Goal: Task Accomplishment & Management: Use online tool/utility

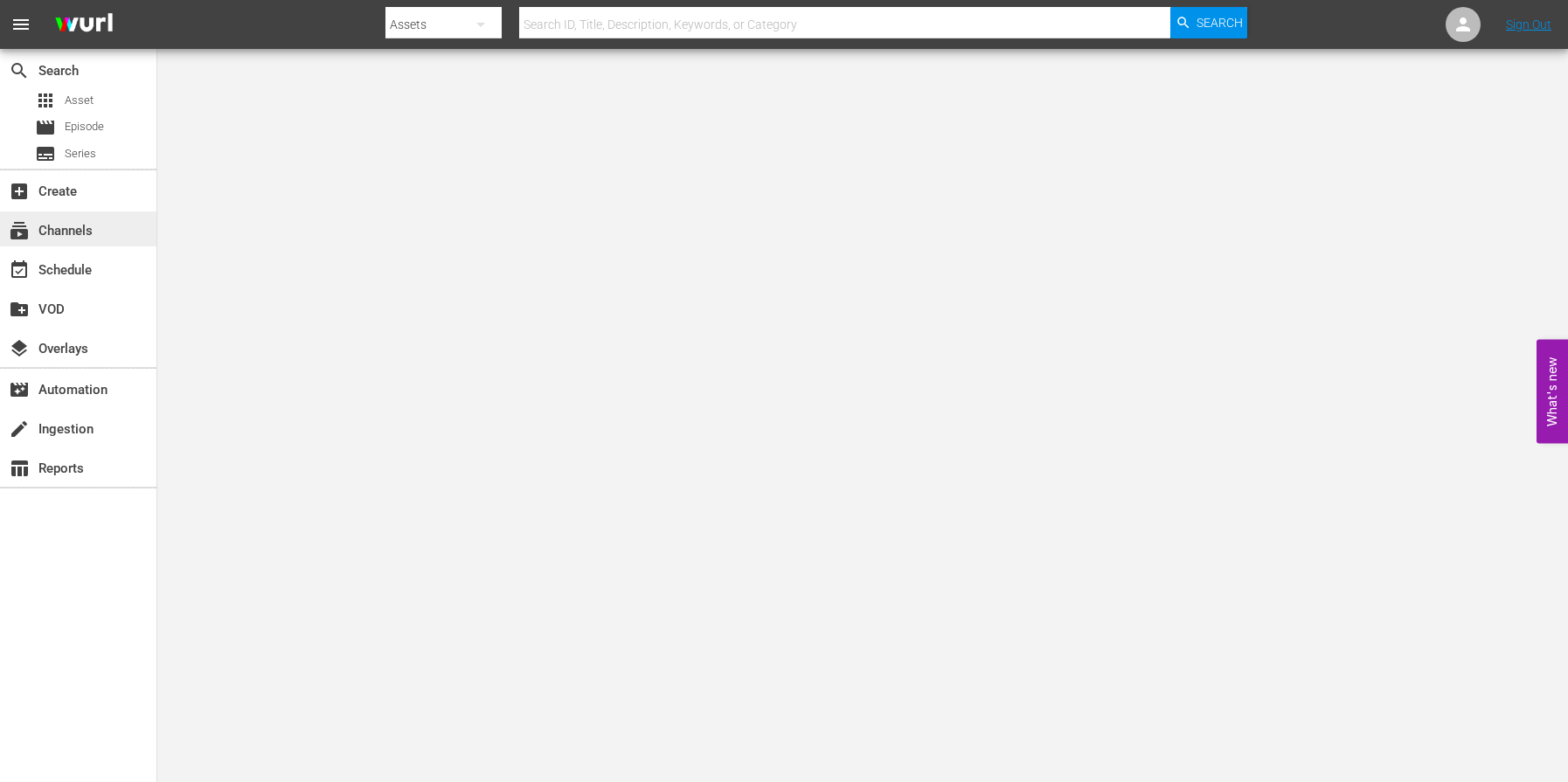
click at [92, 236] on div "subscriptions Channels" at bounding box center [49, 227] width 98 height 16
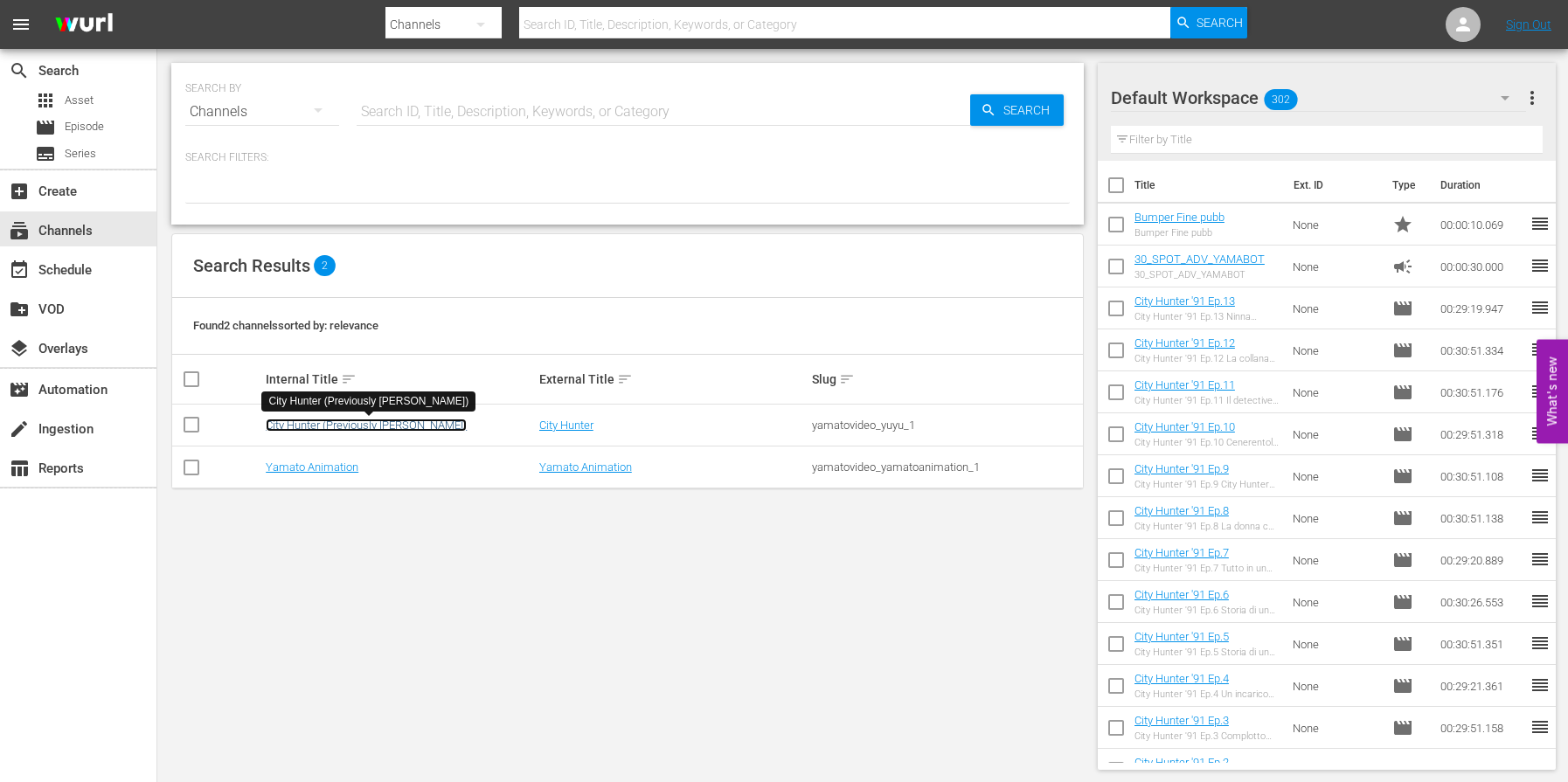
click at [344, 420] on link "City Hunter (Previously [PERSON_NAME])" at bounding box center [366, 425] width 201 height 13
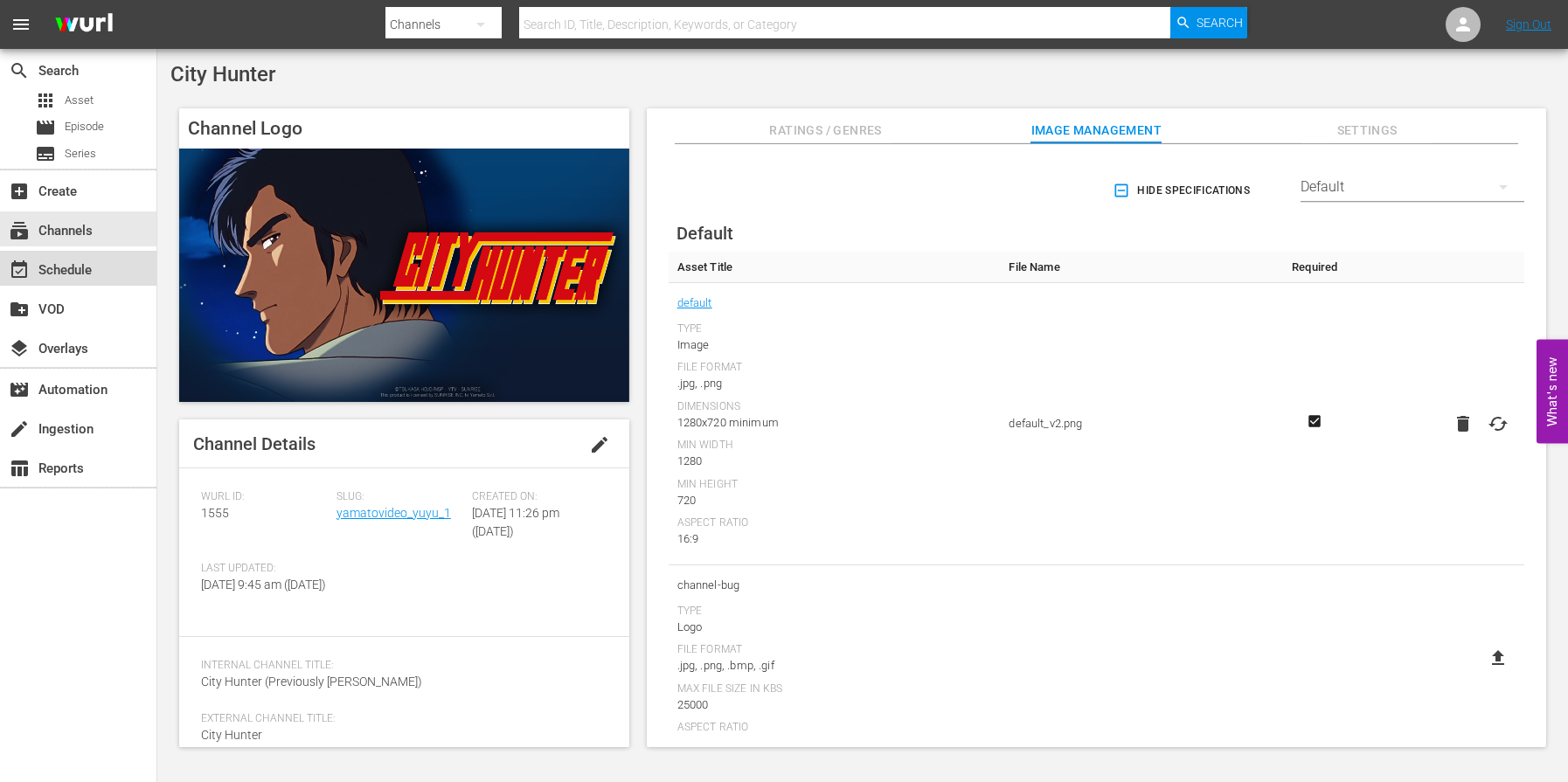
click at [101, 267] on div "event_available Schedule" at bounding box center [78, 268] width 157 height 35
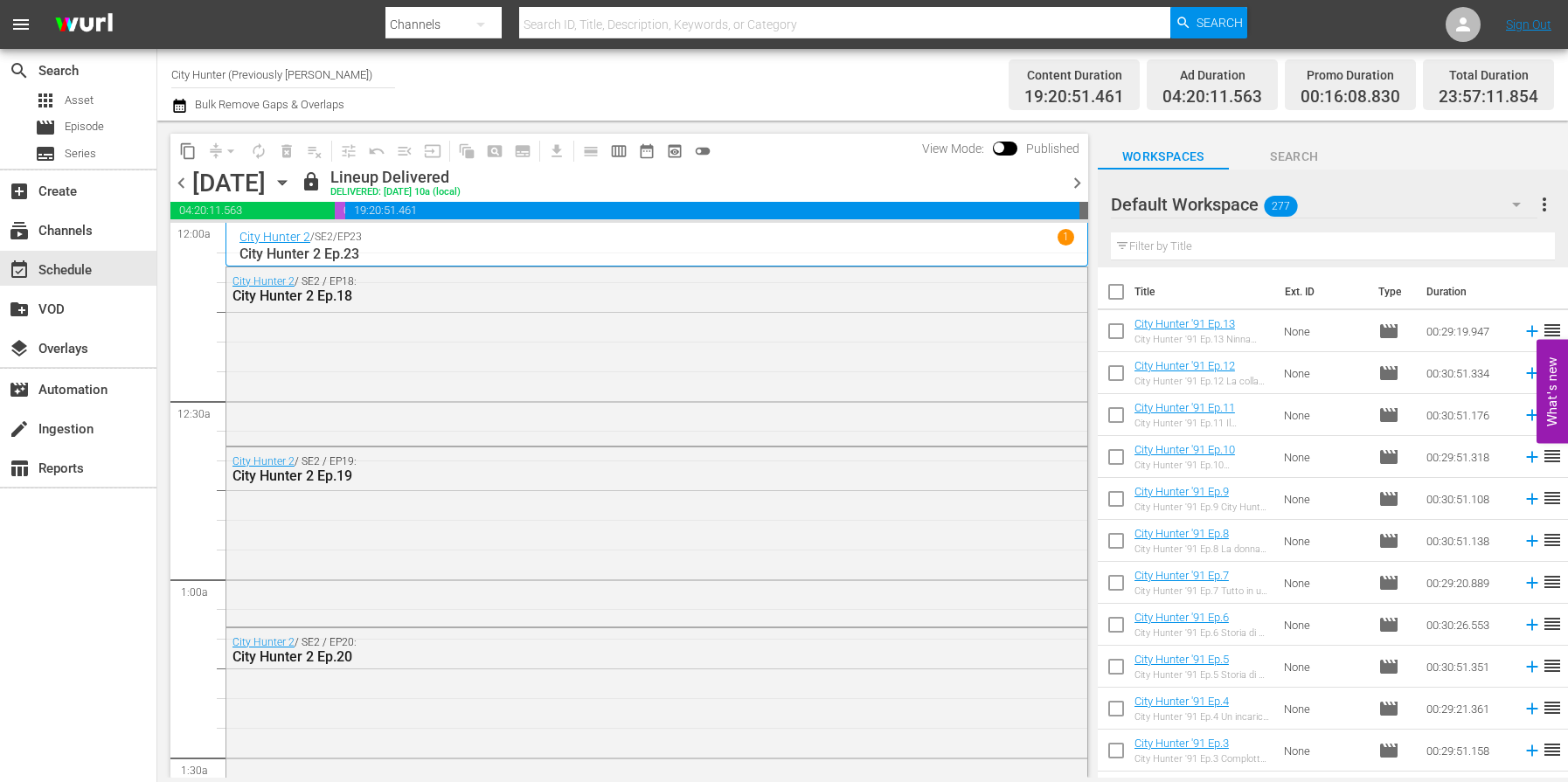
click at [292, 185] on icon "button" at bounding box center [282, 182] width 19 height 19
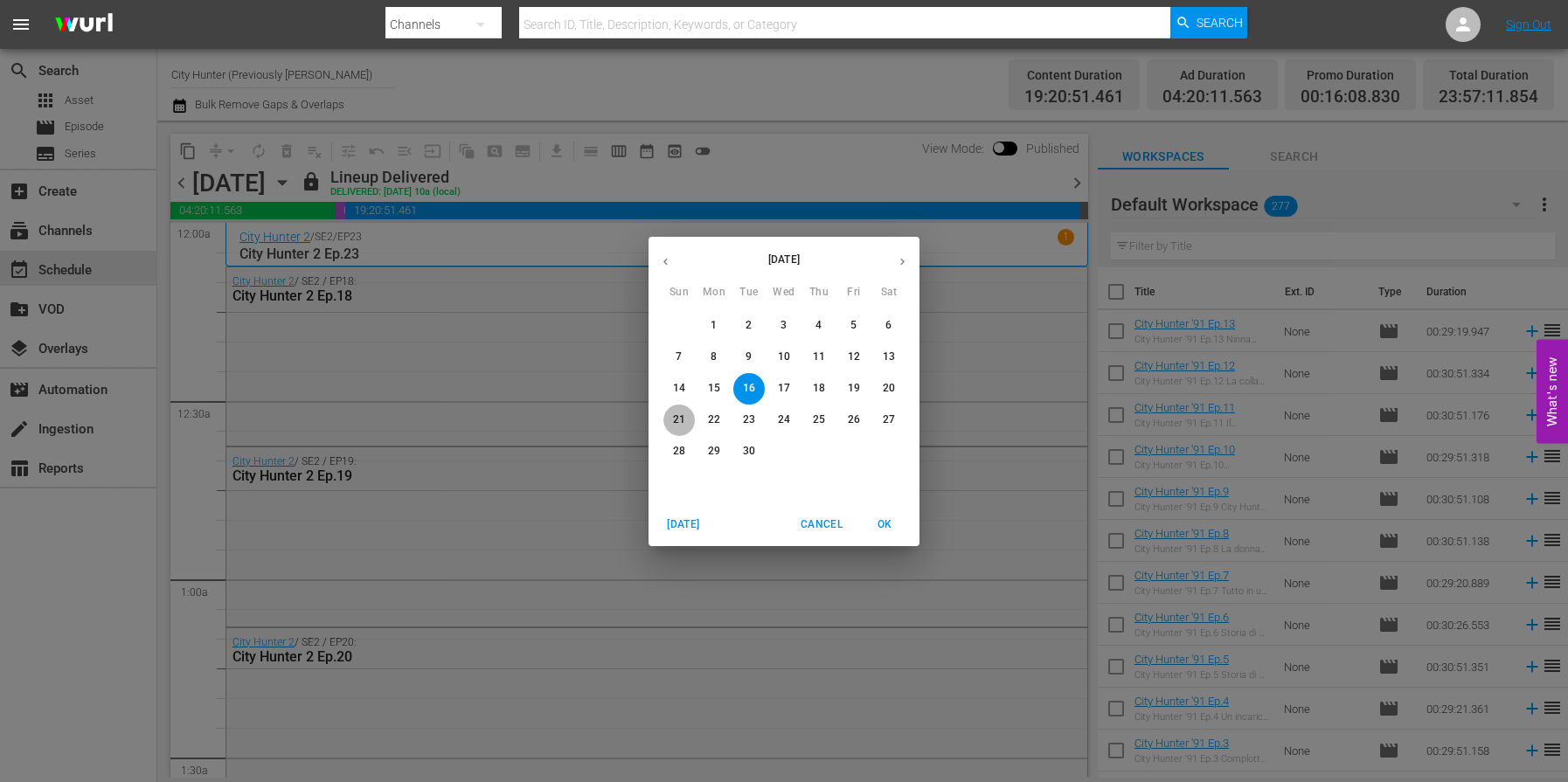
click at [682, 417] on p "21" at bounding box center [678, 420] width 12 height 15
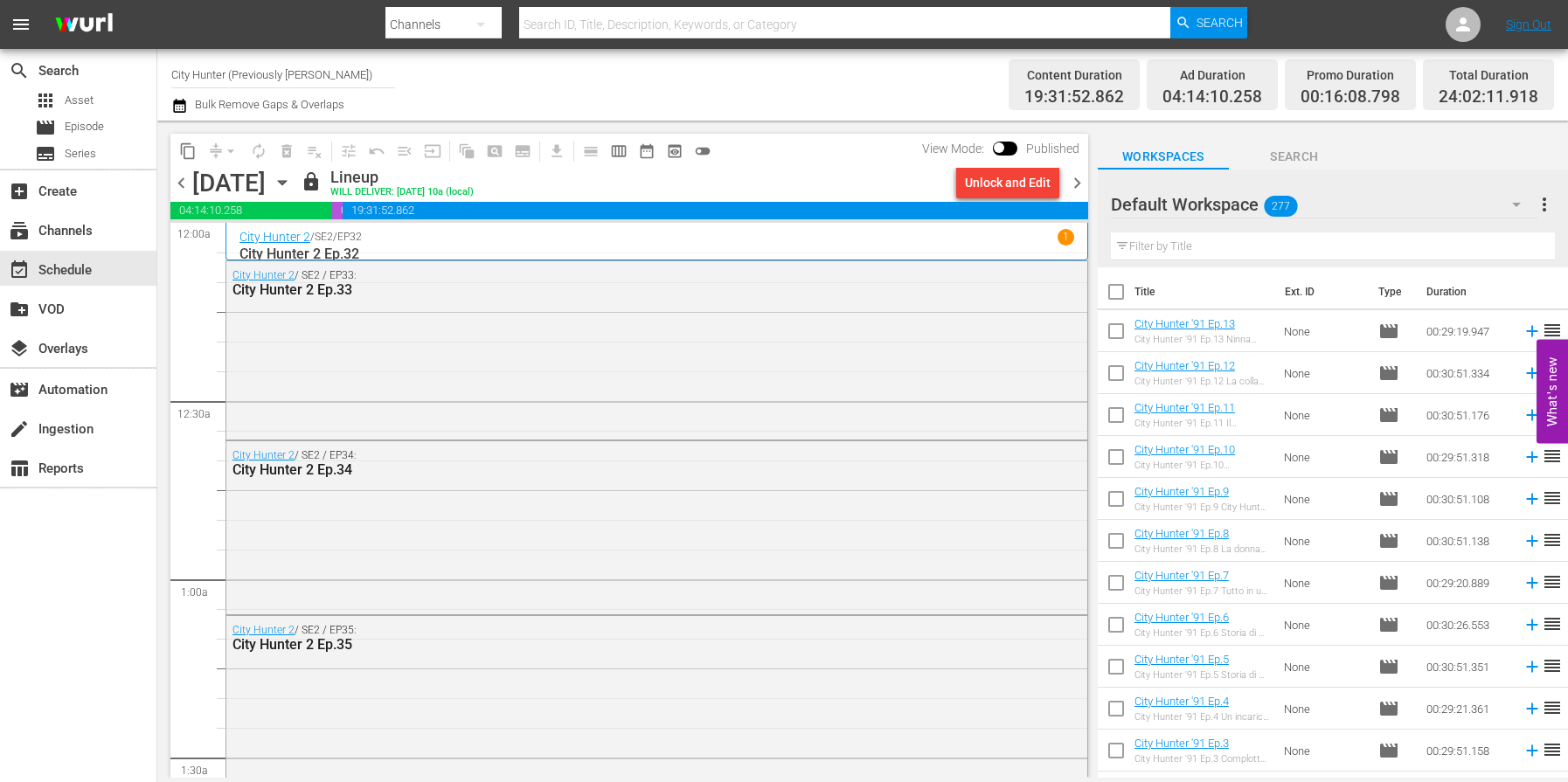
click at [1076, 186] on span "chevron_right" at bounding box center [1076, 183] width 22 height 22
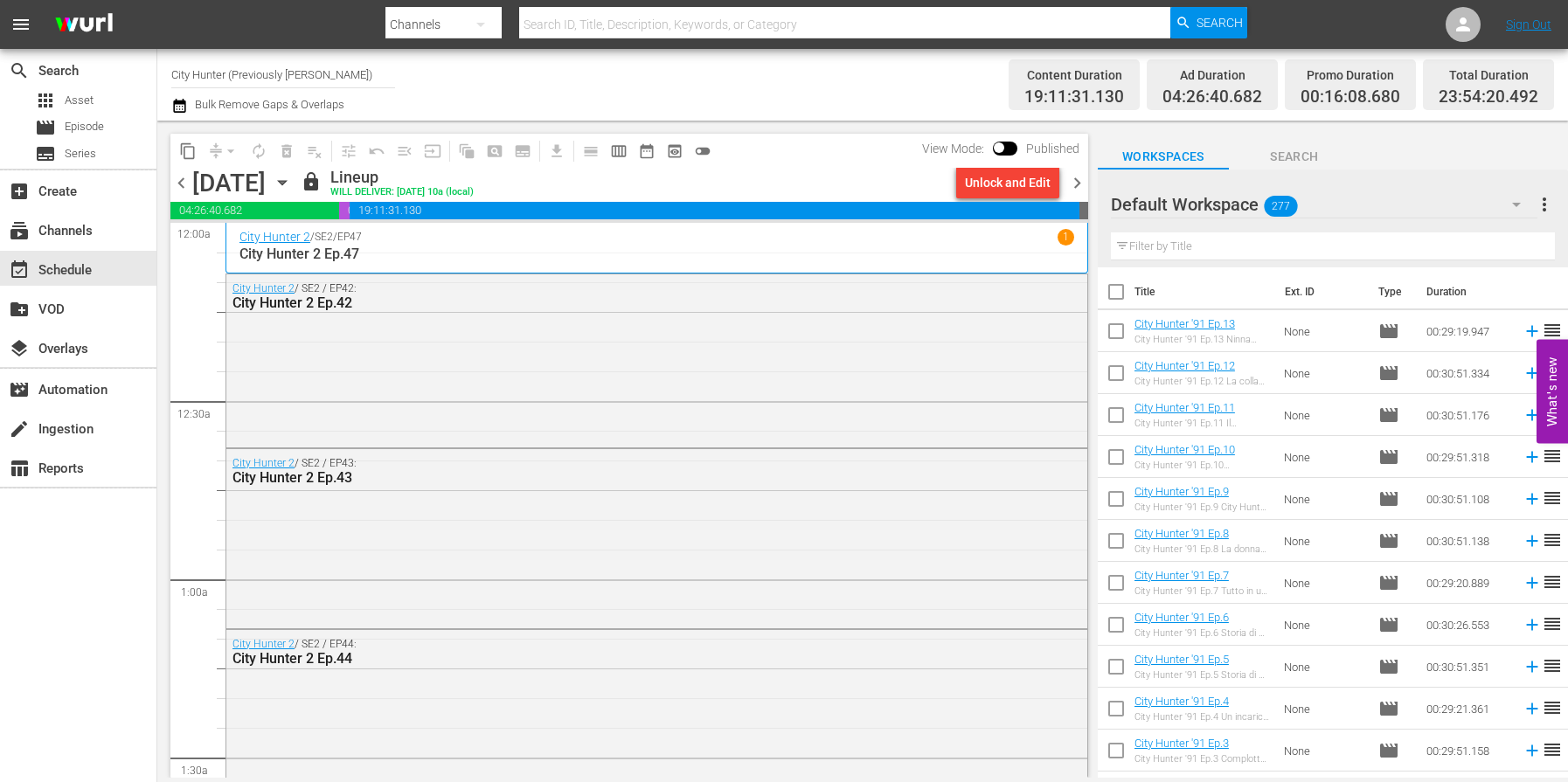
click at [1076, 187] on span "chevron_right" at bounding box center [1076, 183] width 22 height 22
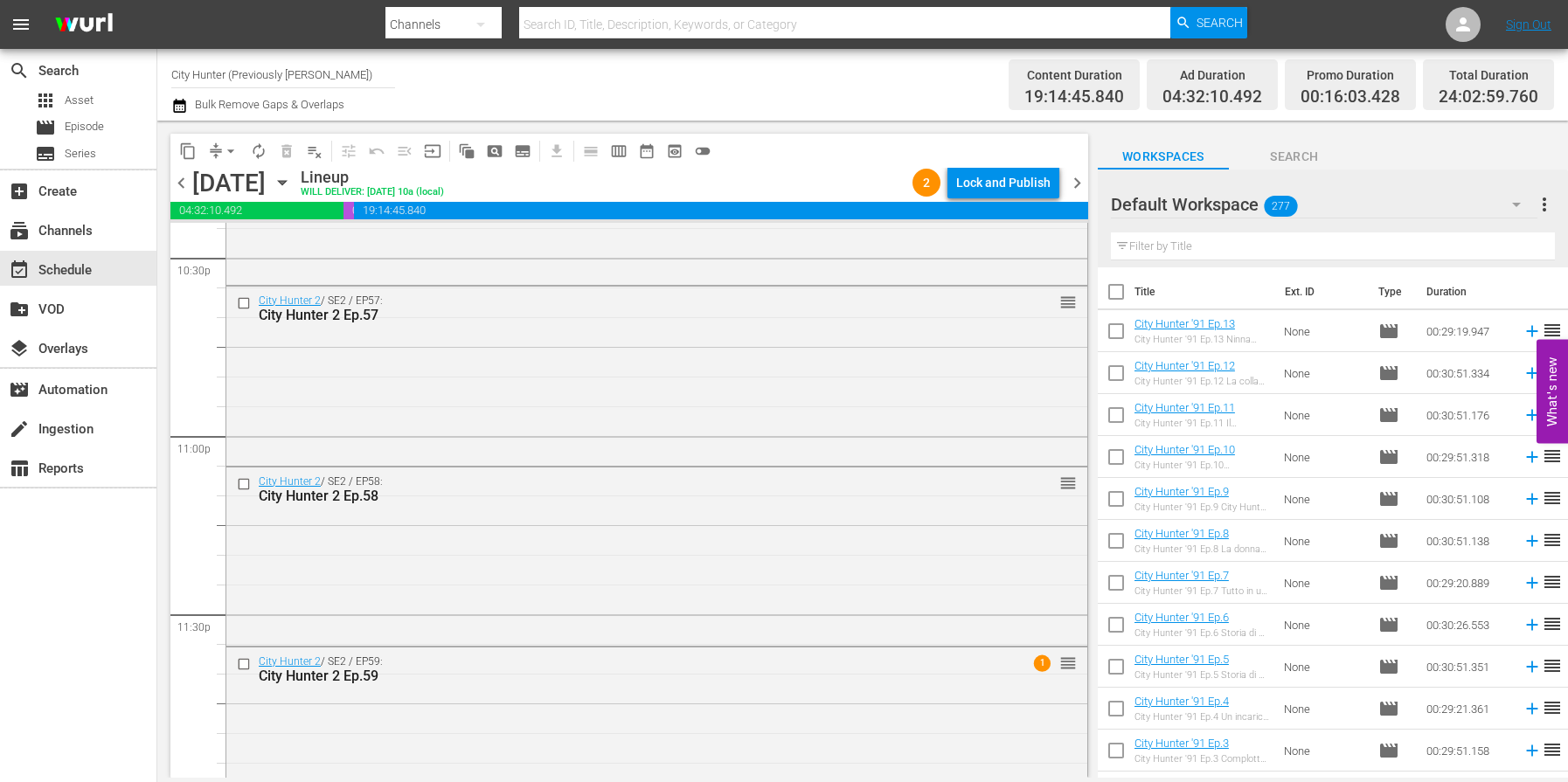
scroll to position [8038, 0]
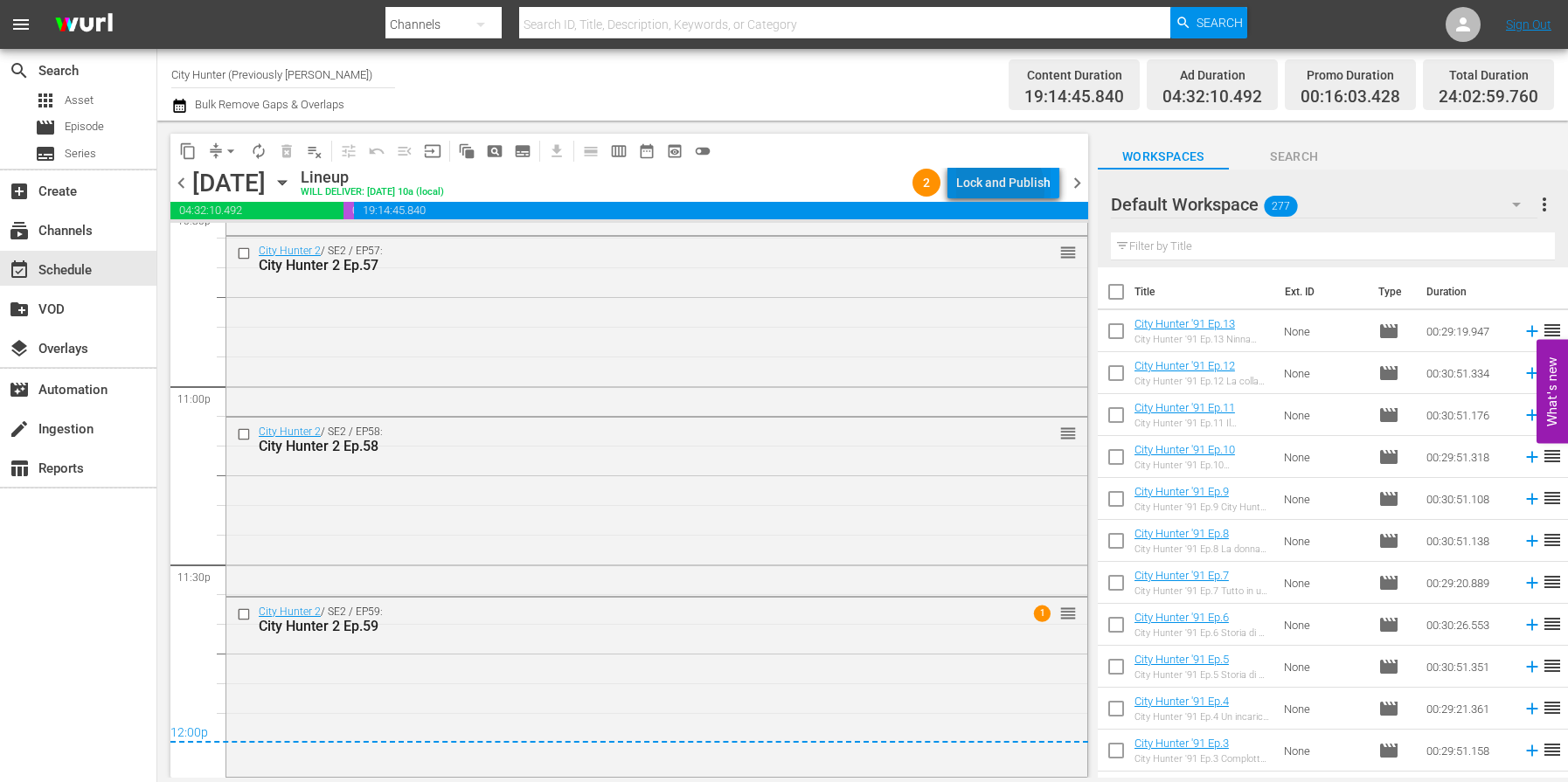
click at [989, 190] on div "Lock and Publish" at bounding box center [1004, 182] width 94 height 31
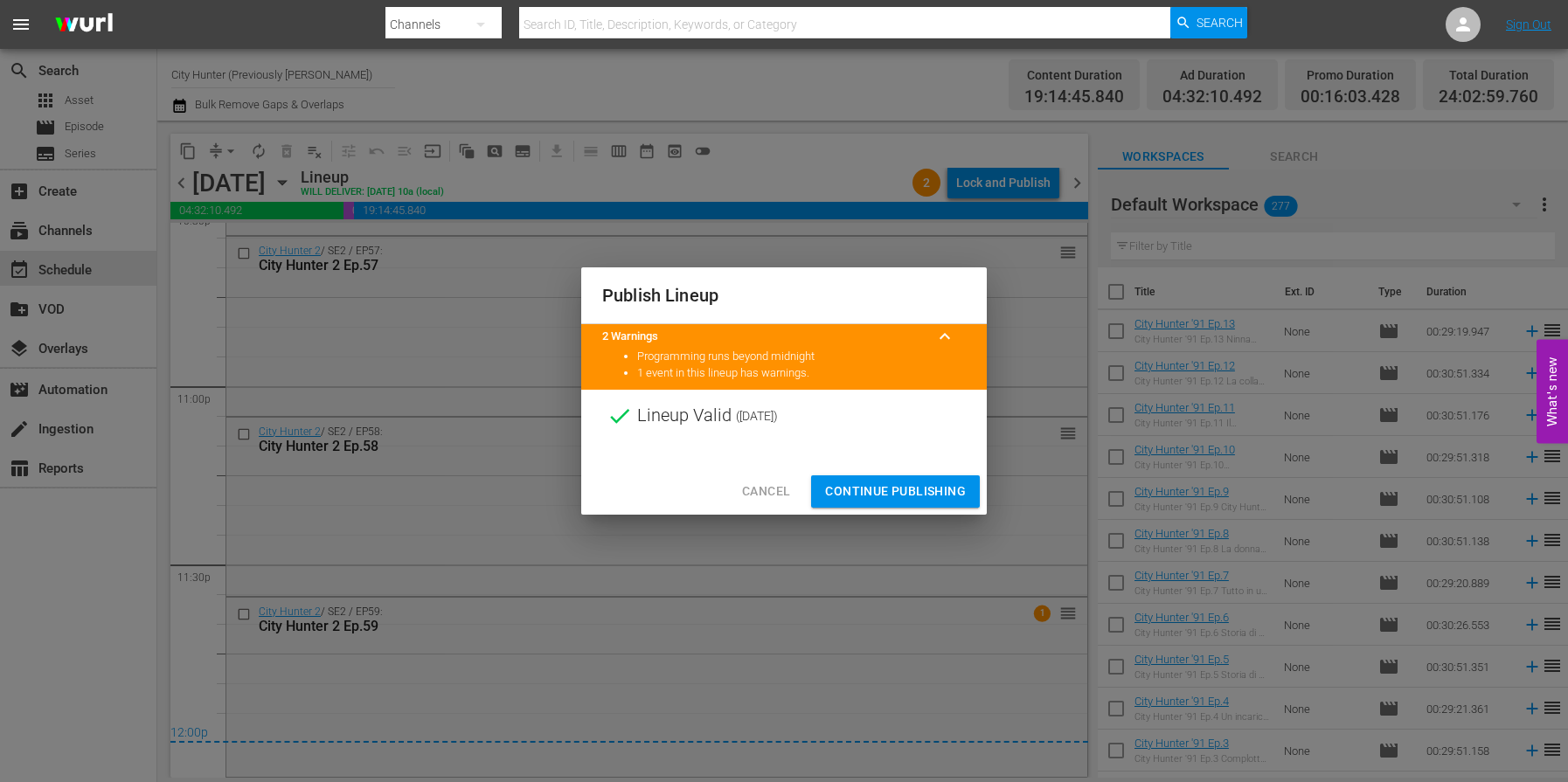
click at [876, 491] on span "Continue Publishing" at bounding box center [895, 491] width 141 height 22
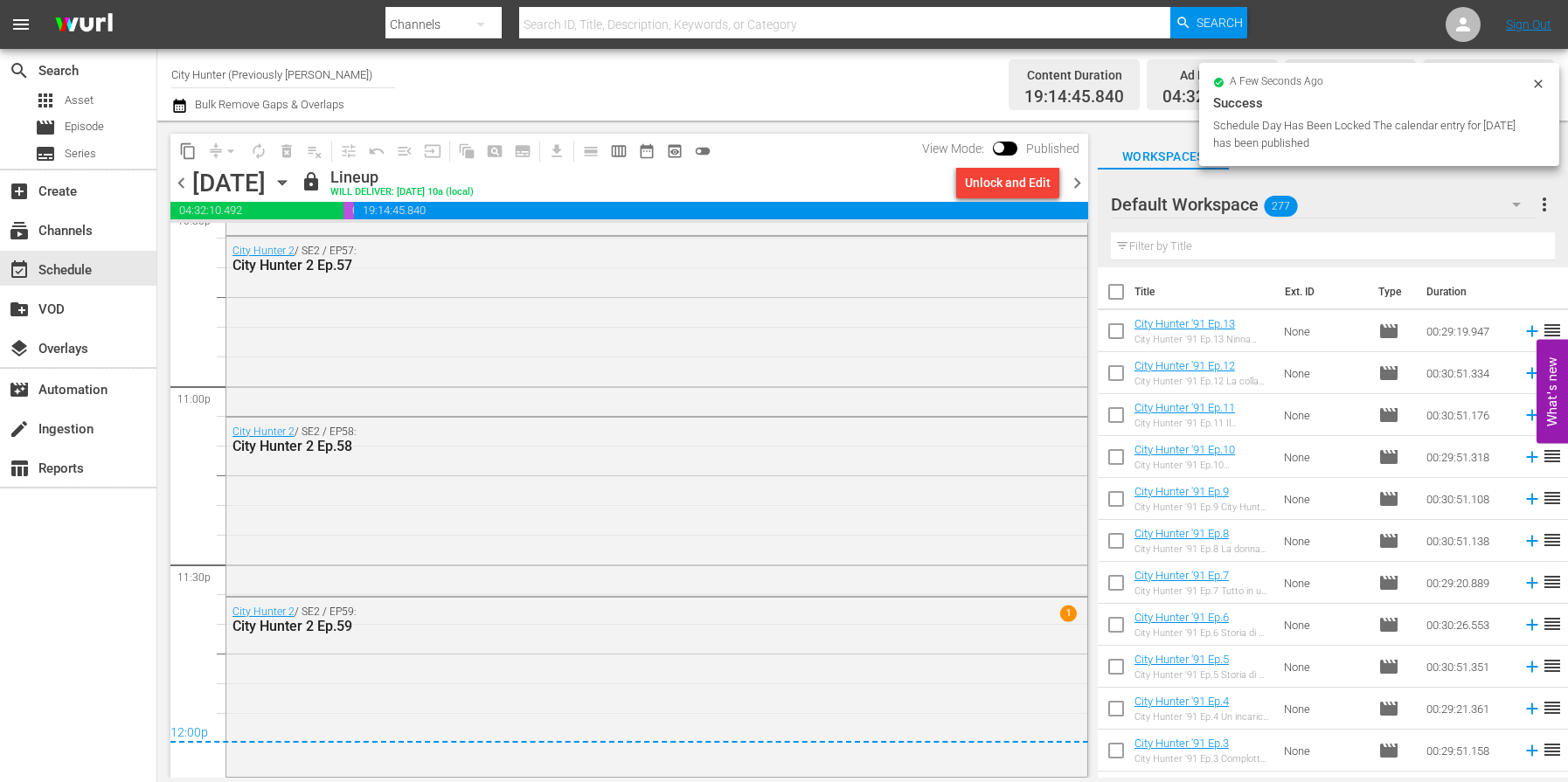
click at [1079, 184] on span "chevron_right" at bounding box center [1076, 183] width 22 height 22
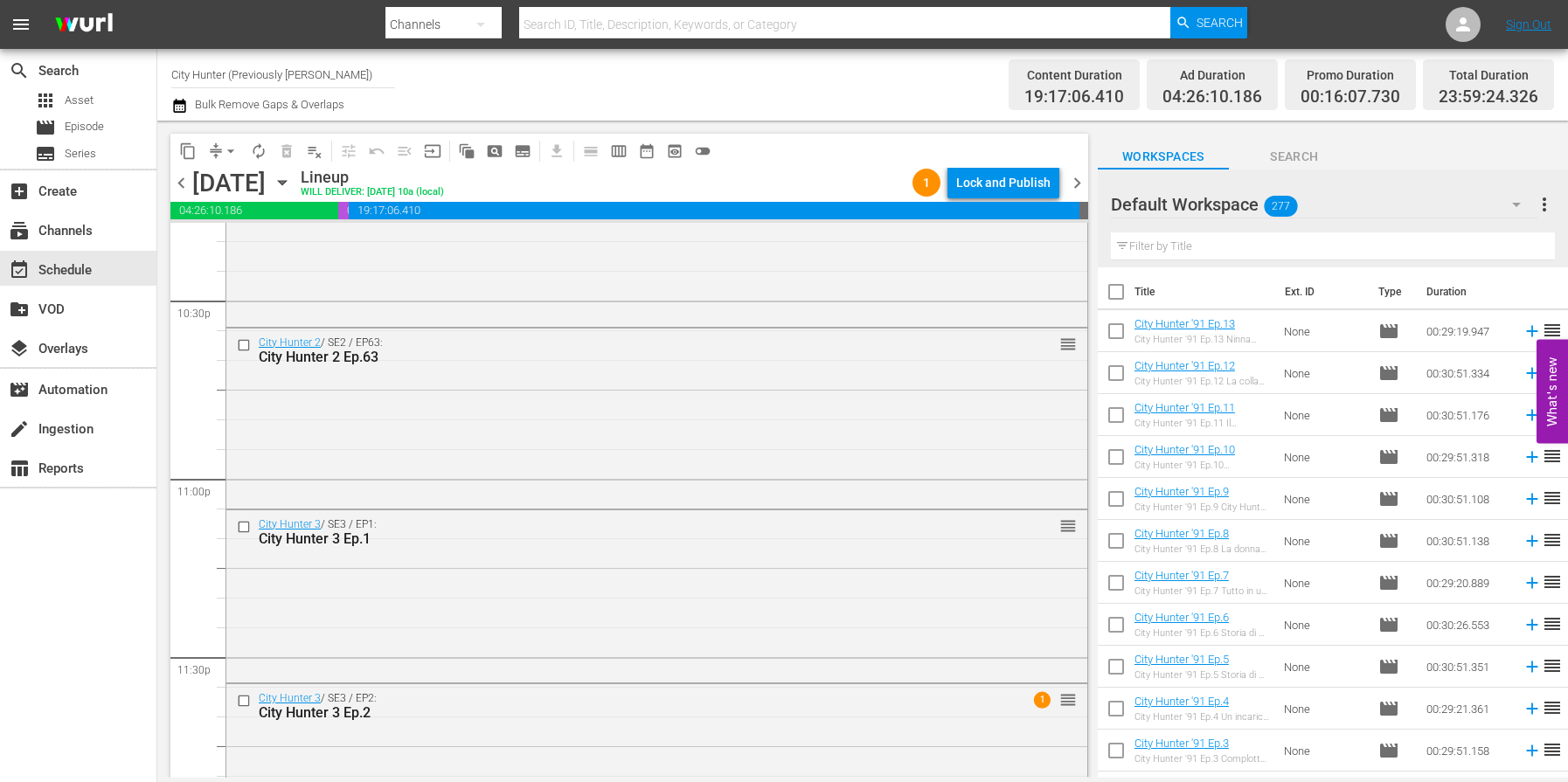
scroll to position [8034, 0]
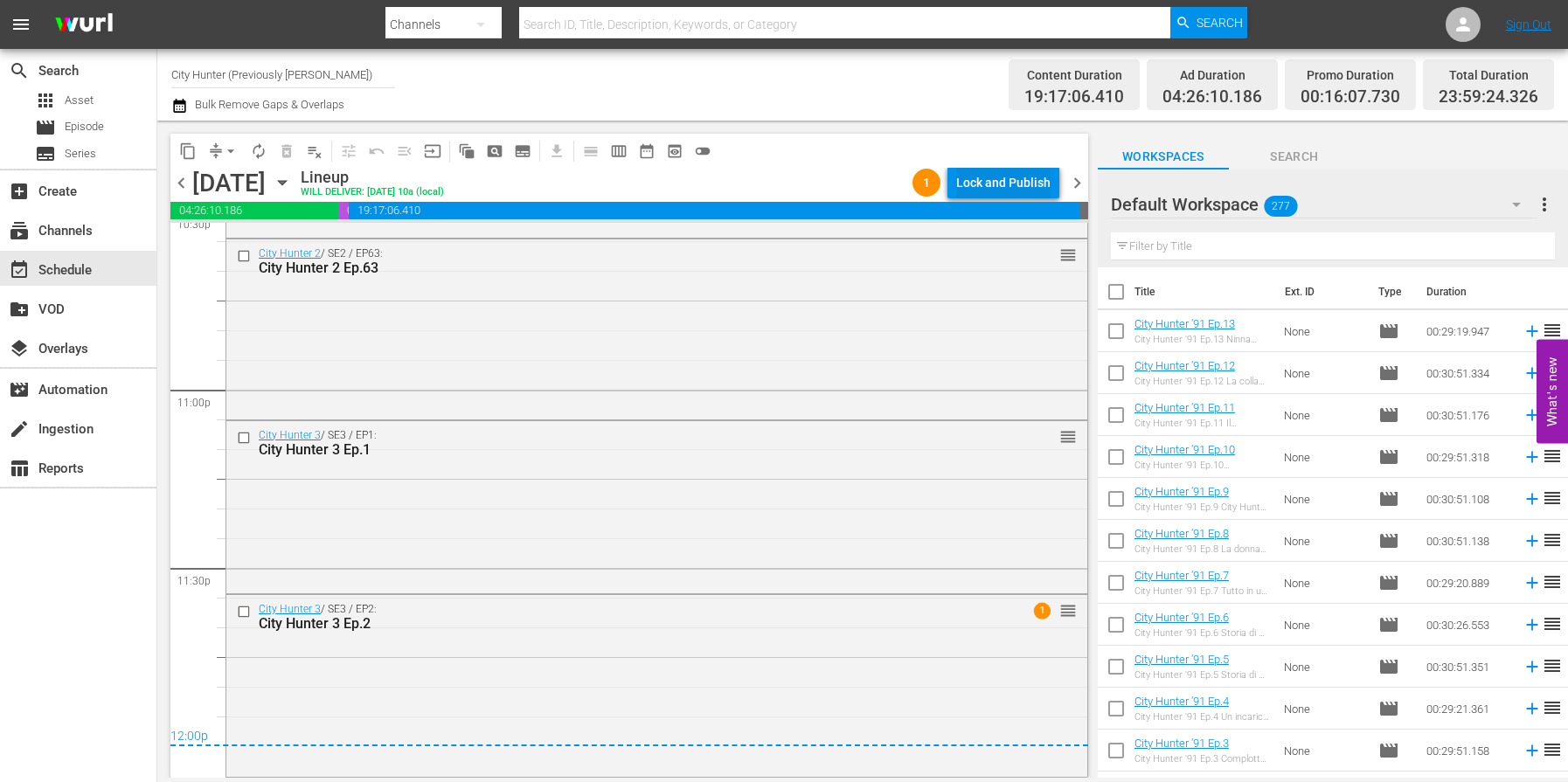
click at [1009, 188] on div "Lock and Publish" at bounding box center [1004, 182] width 94 height 31
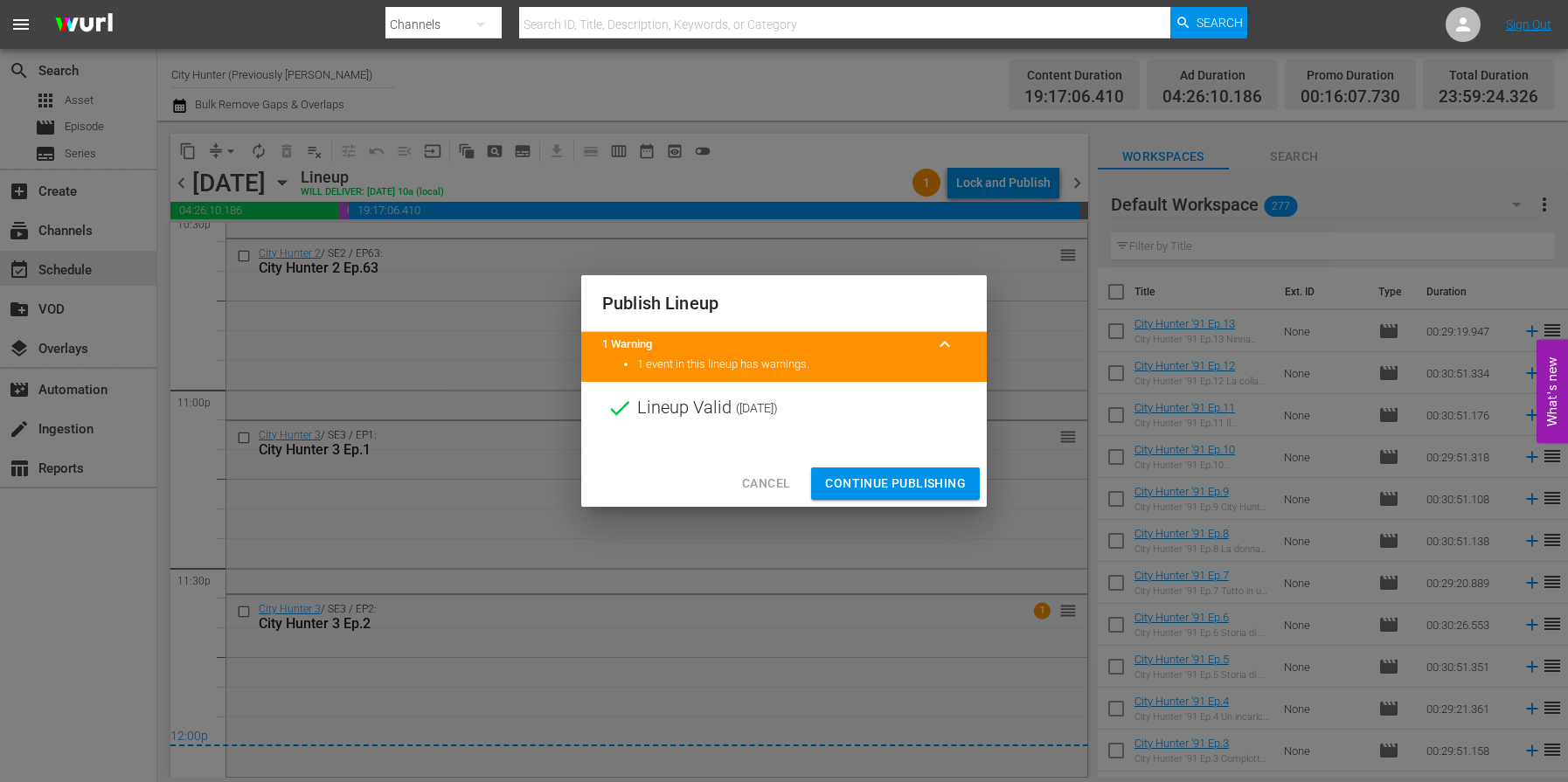
click at [869, 482] on span "Continue Publishing" at bounding box center [895, 483] width 141 height 22
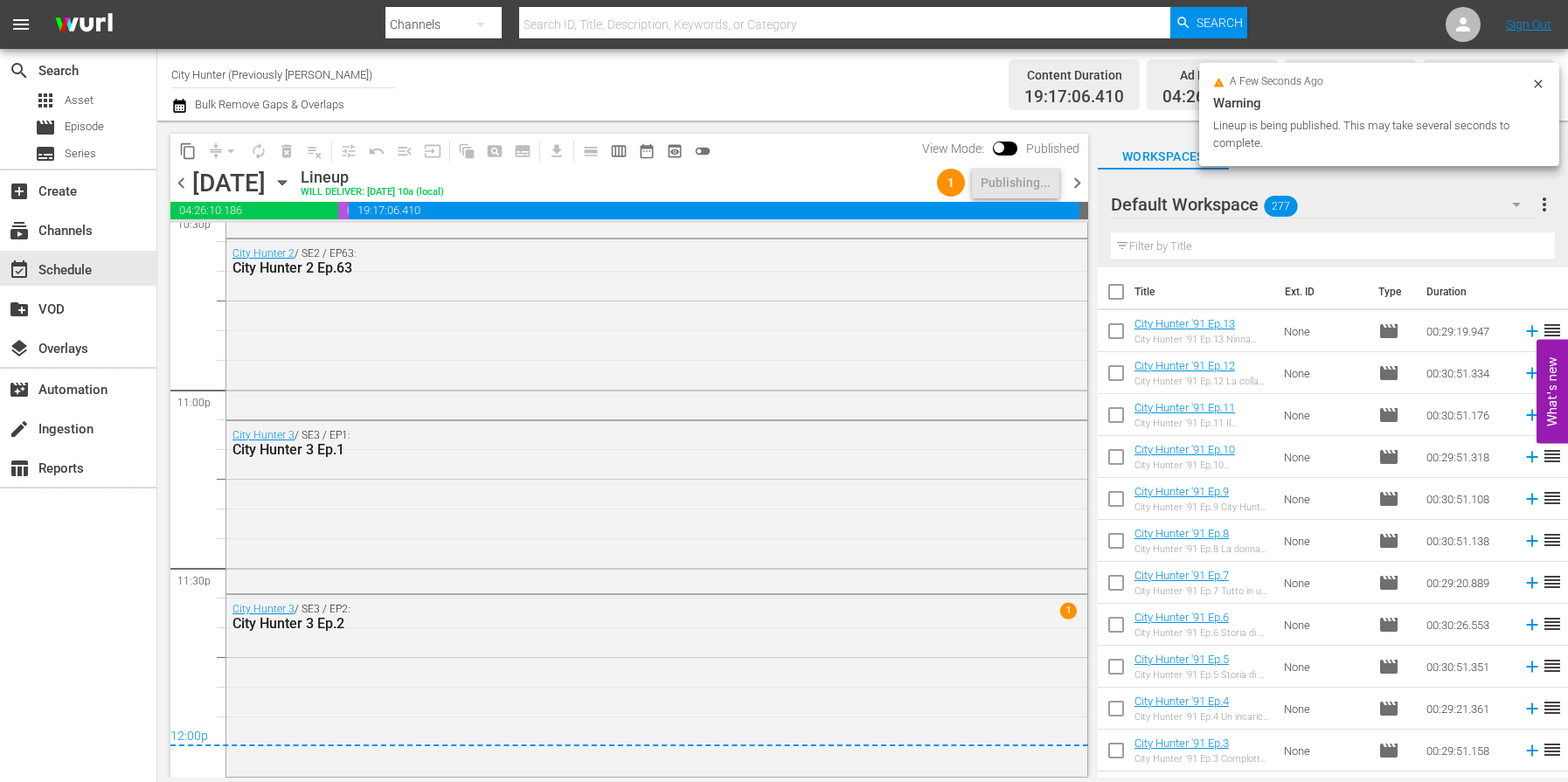
click at [1078, 188] on span "chevron_right" at bounding box center [1076, 183] width 22 height 22
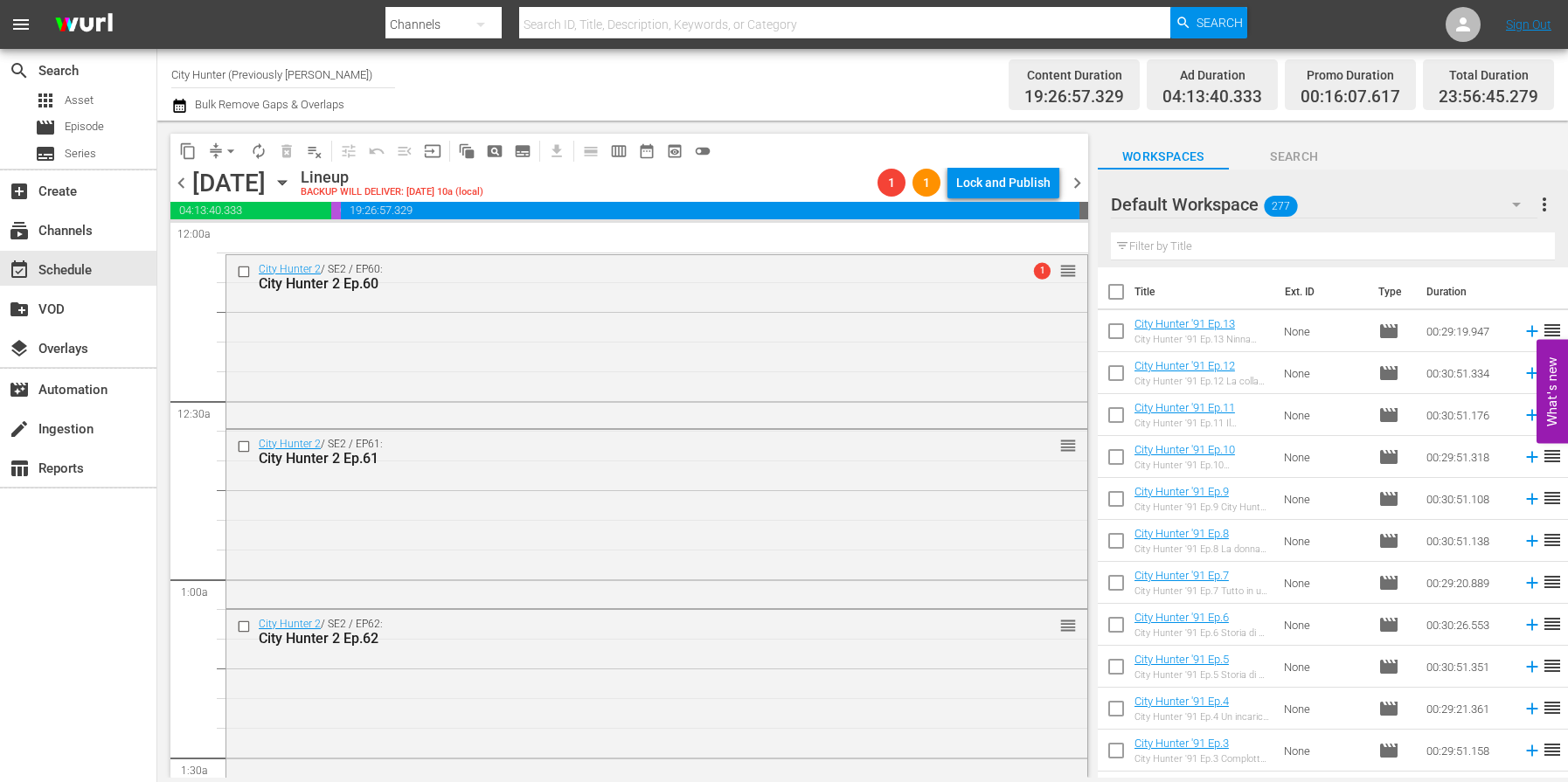
click at [184, 182] on span "chevron_left" at bounding box center [181, 183] width 22 height 22
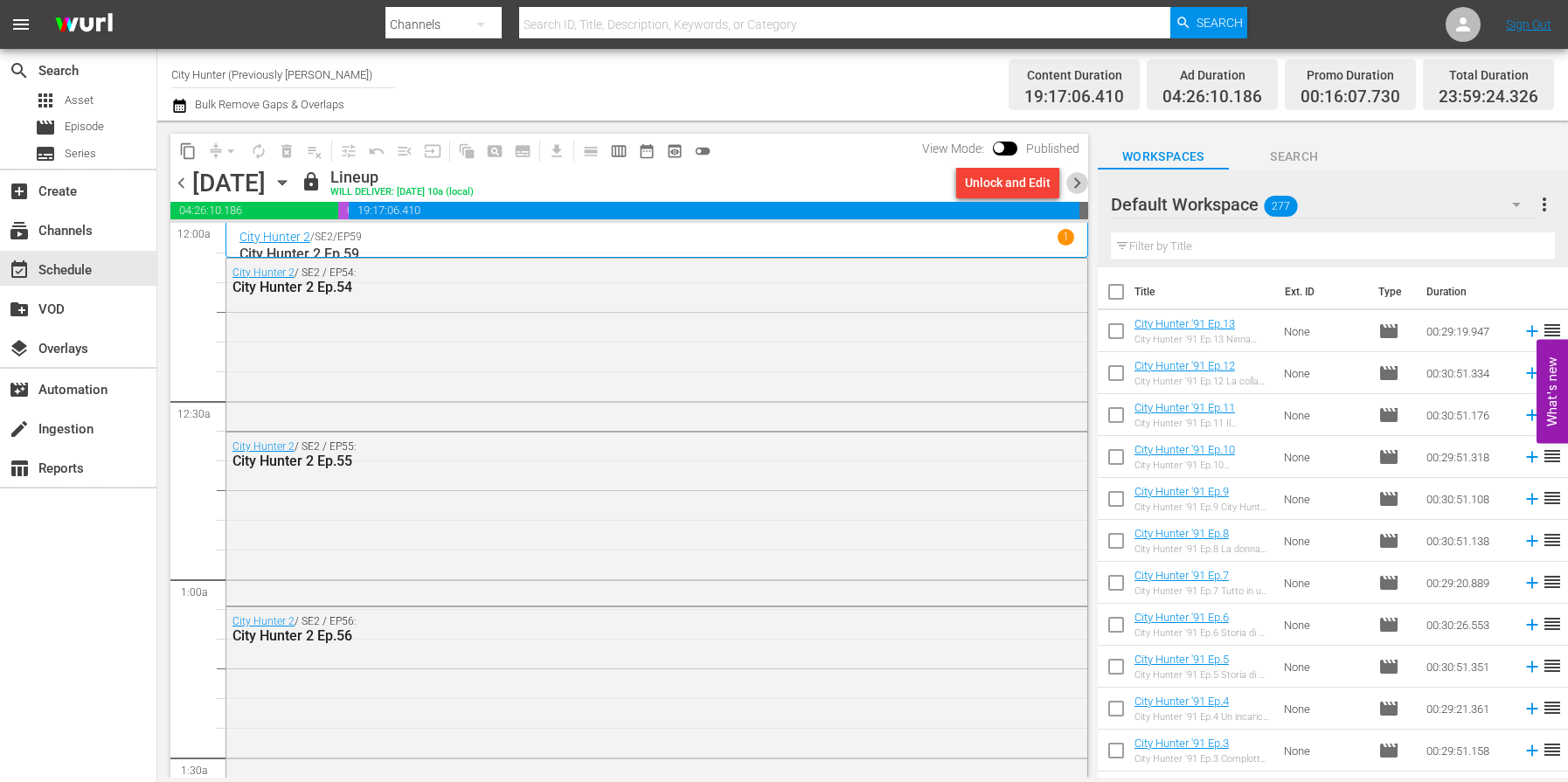
click at [1072, 181] on span "chevron_right" at bounding box center [1076, 183] width 22 height 22
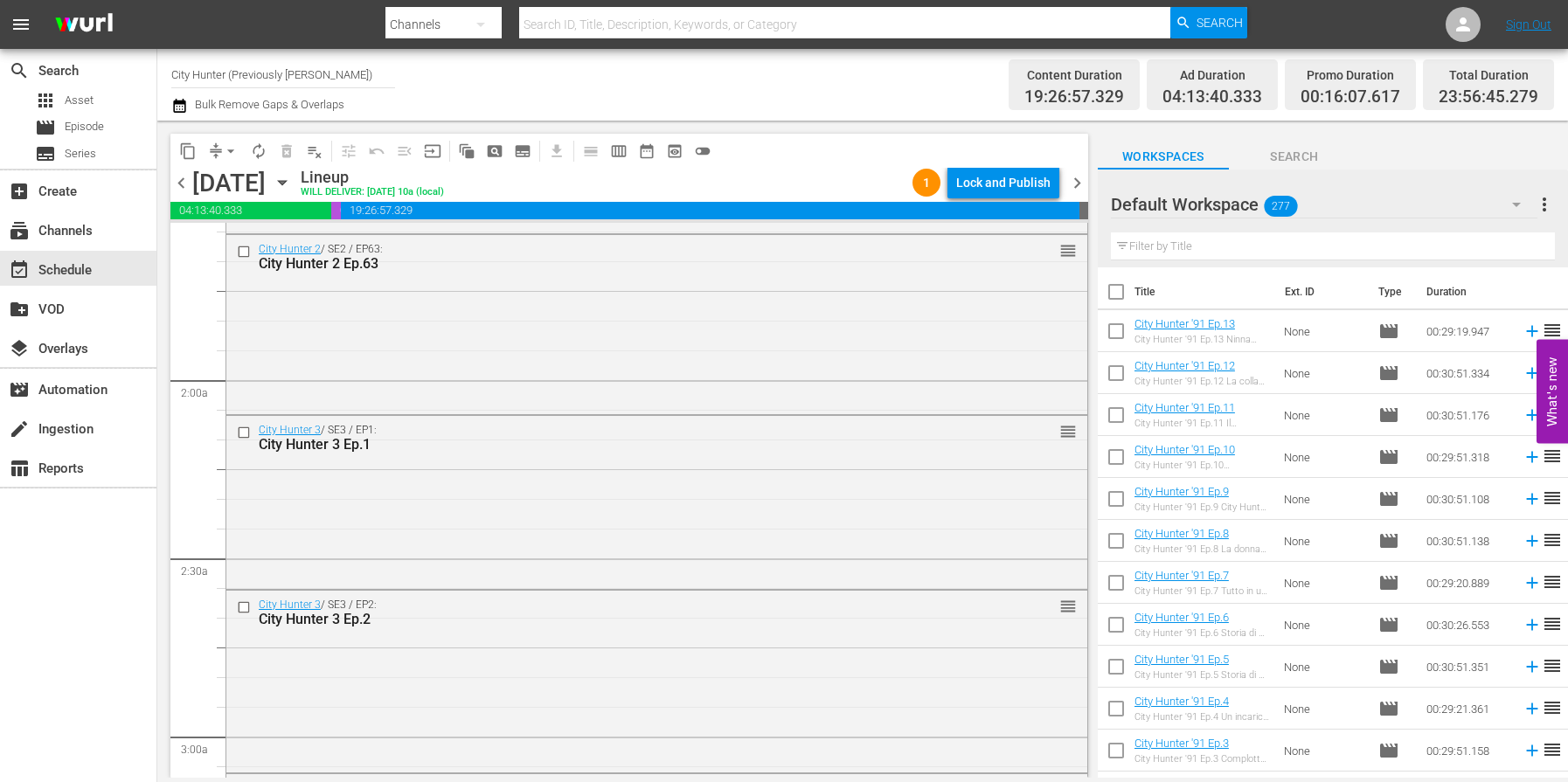
scroll to position [586, 0]
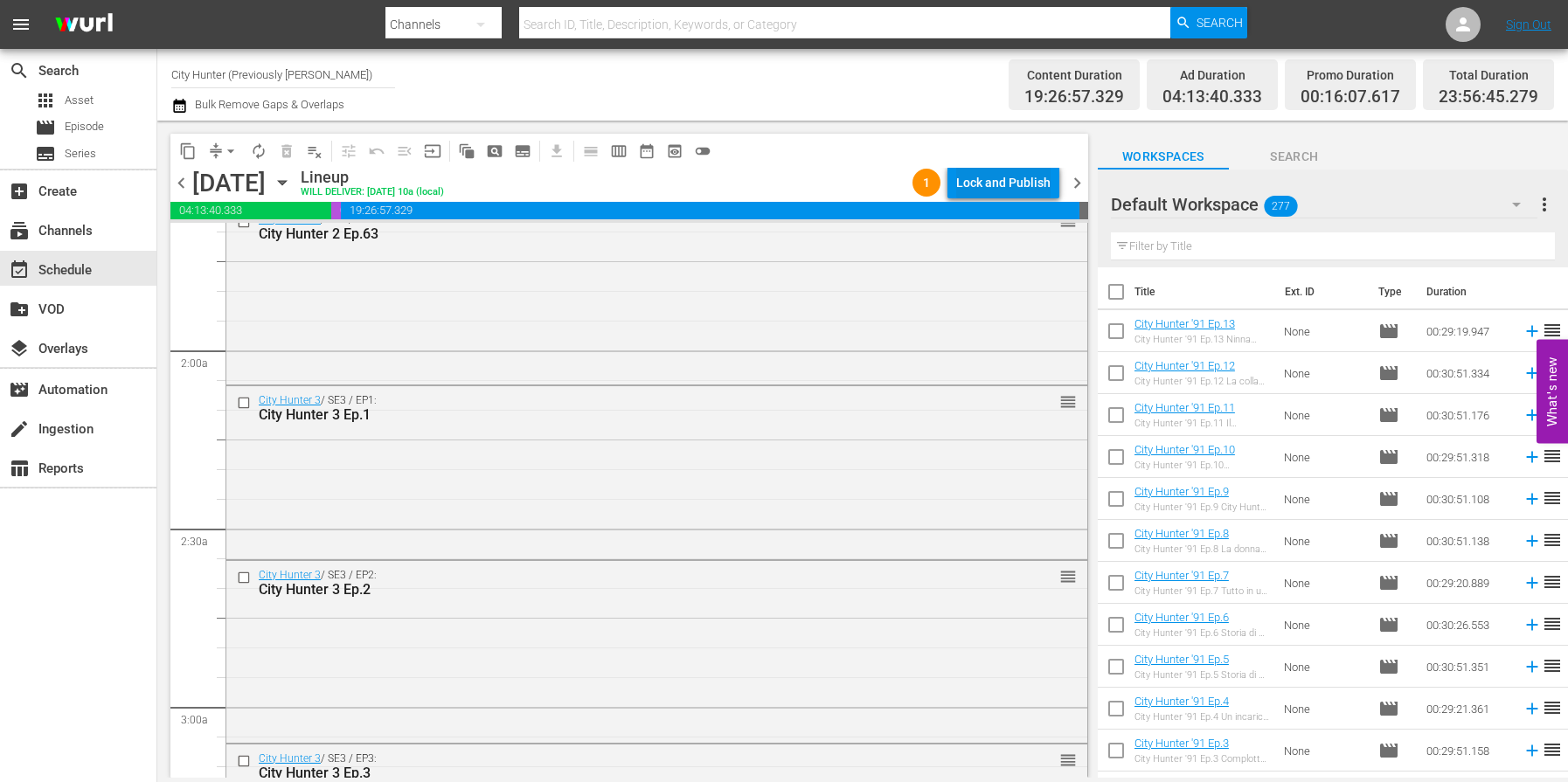
click at [1000, 175] on div "Lock and Publish" at bounding box center [1004, 182] width 94 height 31
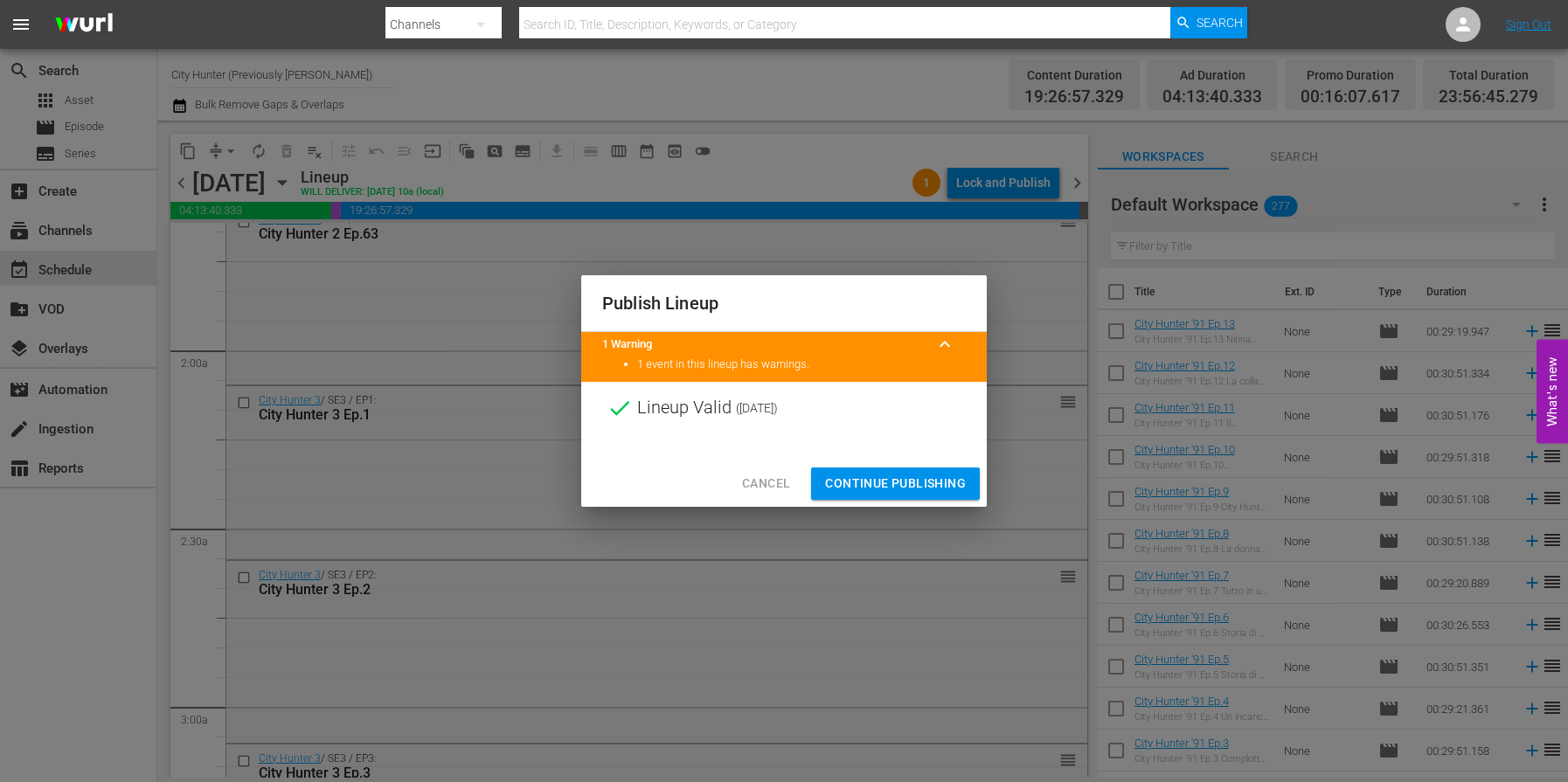
click at [873, 486] on span "Continue Publishing" at bounding box center [895, 483] width 141 height 22
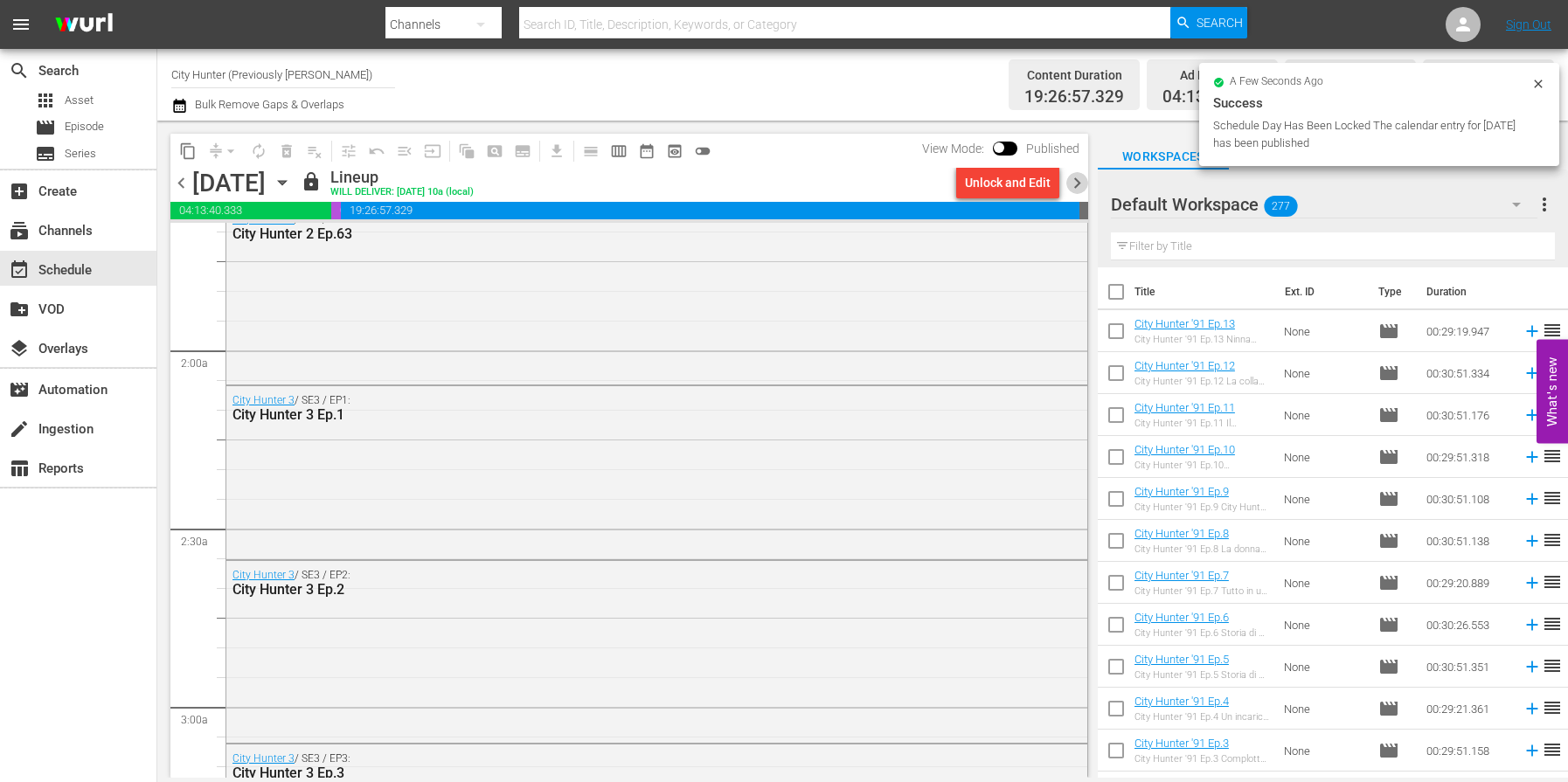
click at [1070, 182] on span "chevron_right" at bounding box center [1076, 183] width 22 height 22
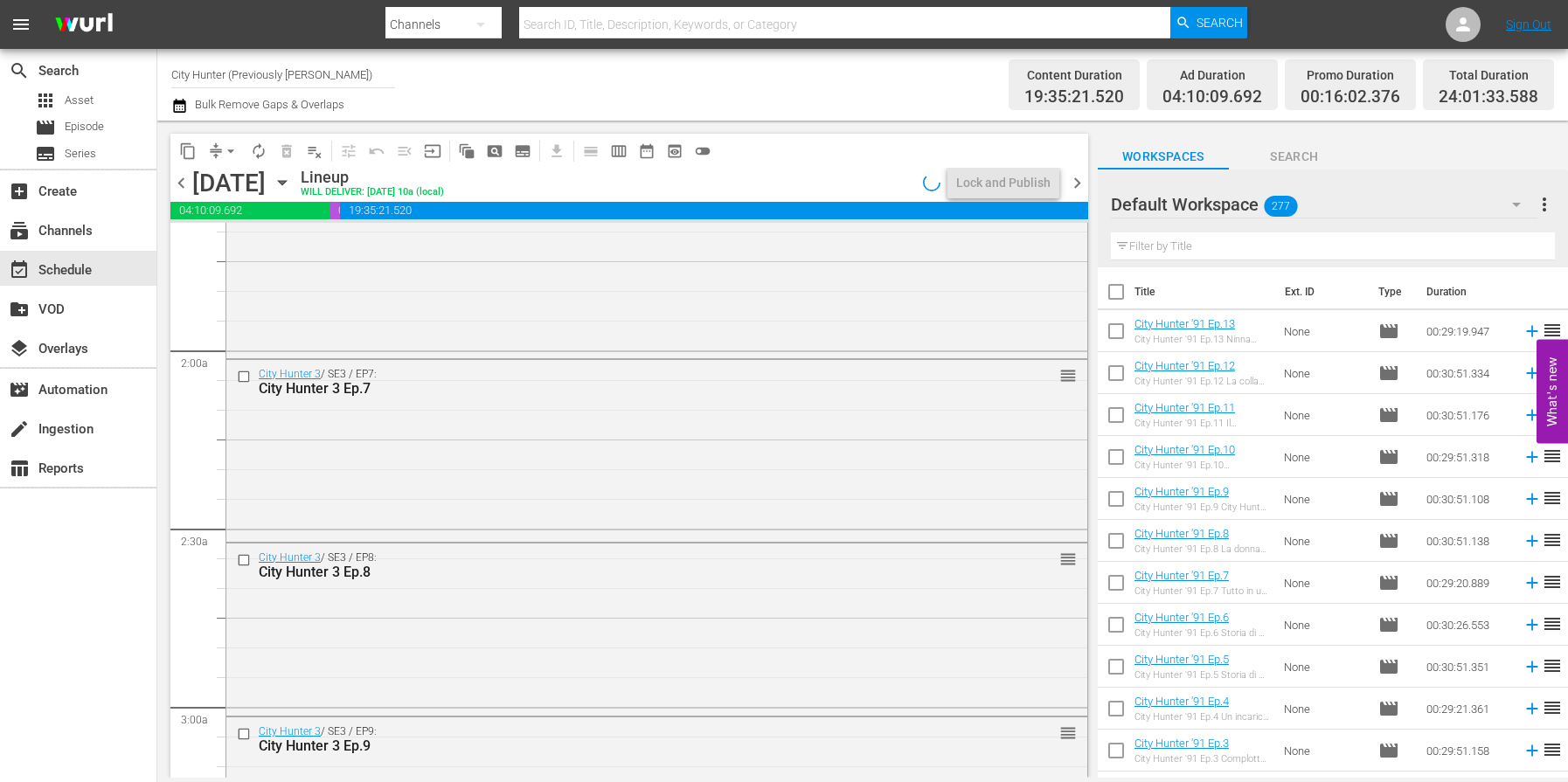
scroll to position [496, 0]
